Goal: Task Accomplishment & Management: Use online tool/utility

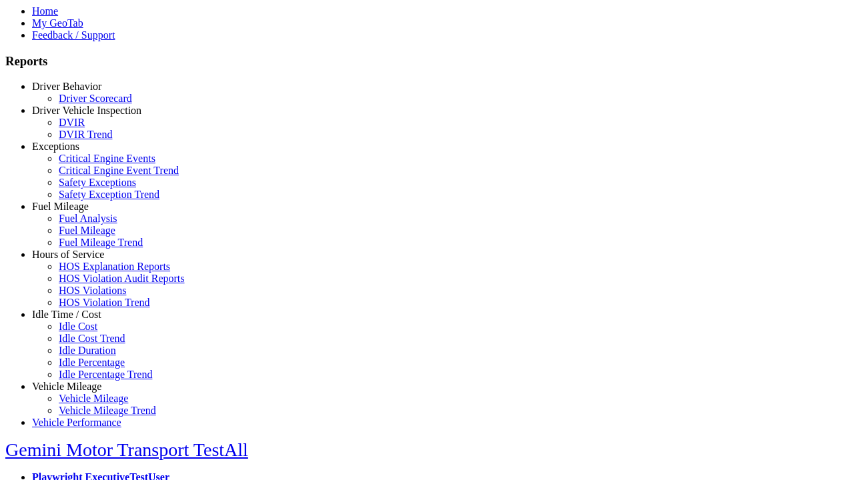
click at [77, 260] on link "Hours of Service" at bounding box center [68, 254] width 72 height 11
click at [87, 296] on link "HOS Violations" at bounding box center [92, 290] width 67 height 11
select select "**********"
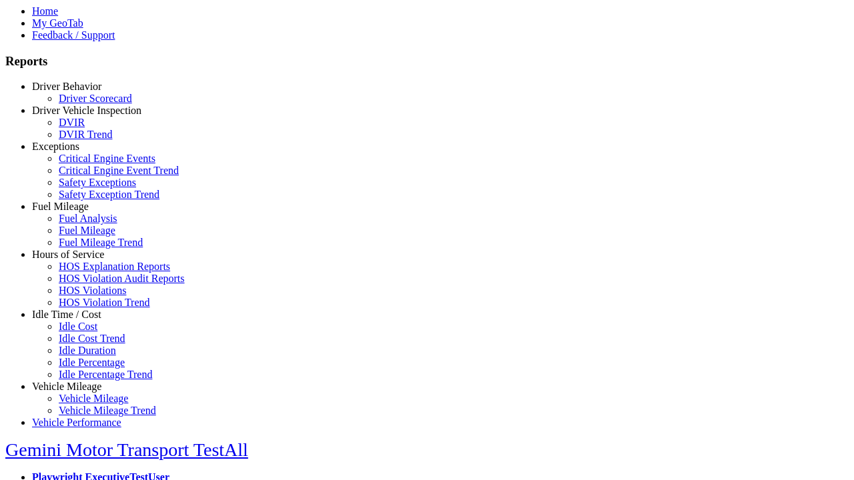
type input "**********"
